Goal: Register for event/course

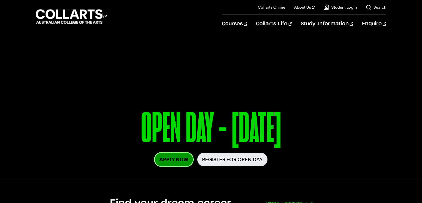
click at [174, 157] on link "Apply Now" at bounding box center [174, 159] width 38 height 13
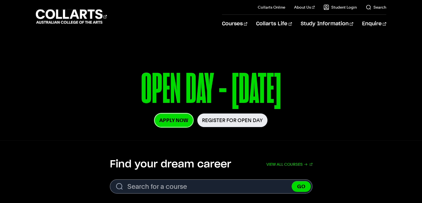
scroll to position [59, 0]
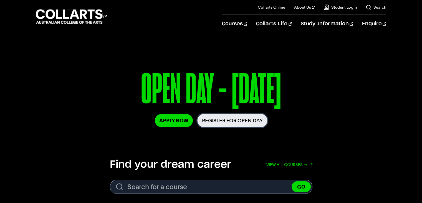
click at [247, 123] on link "Register for Open Day" at bounding box center [232, 120] width 70 height 14
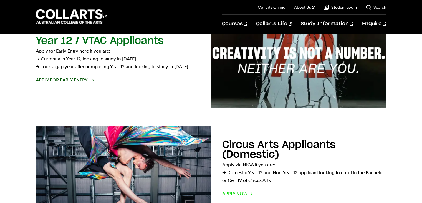
scroll to position [175, 0]
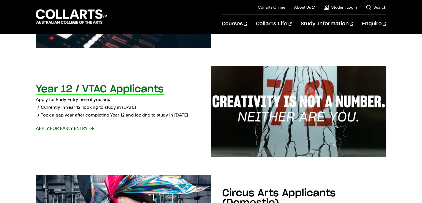
click at [88, 93] on h2 "Year 12 / VTAC Applicants" at bounding box center [100, 89] width 128 height 10
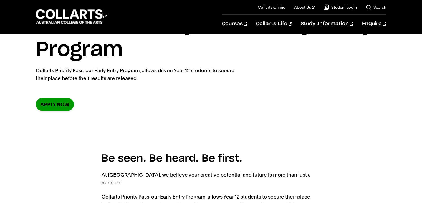
scroll to position [44, 0]
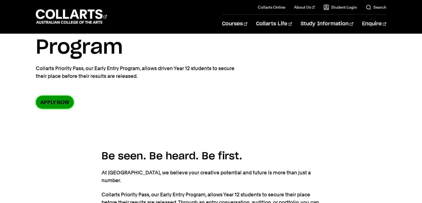
click at [61, 103] on link "Apply now" at bounding box center [55, 101] width 38 height 13
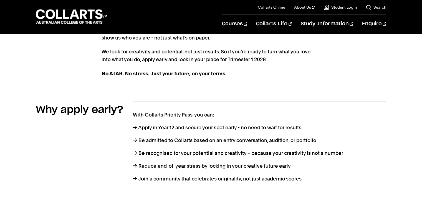
scroll to position [215, 0]
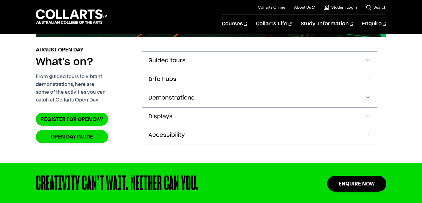
scroll to position [594, 0]
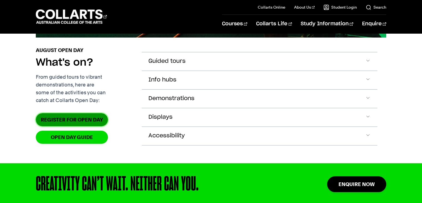
click at [94, 126] on link "Register for Open Day" at bounding box center [72, 119] width 72 height 13
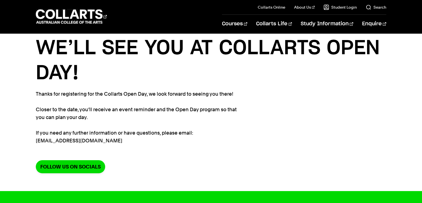
scroll to position [21, 0]
